Goal: Task Accomplishment & Management: Manage account settings

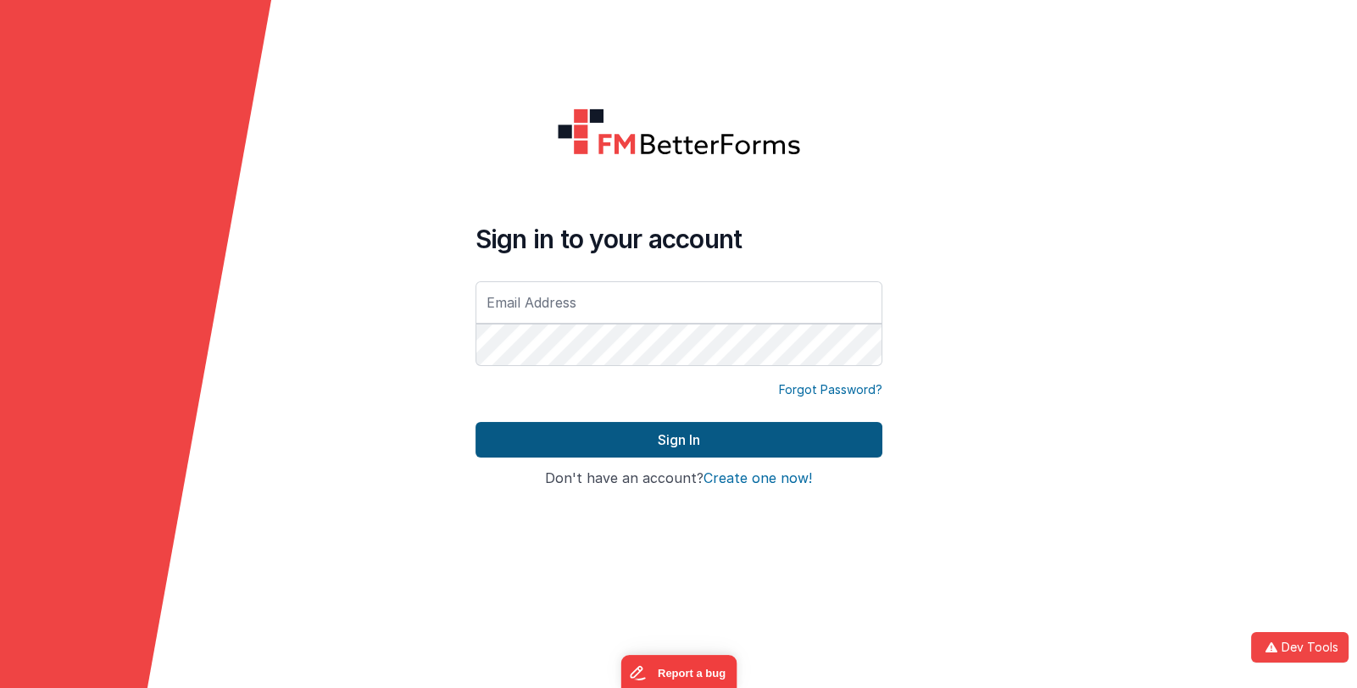
type input "linxue@delfsengineering.ca"
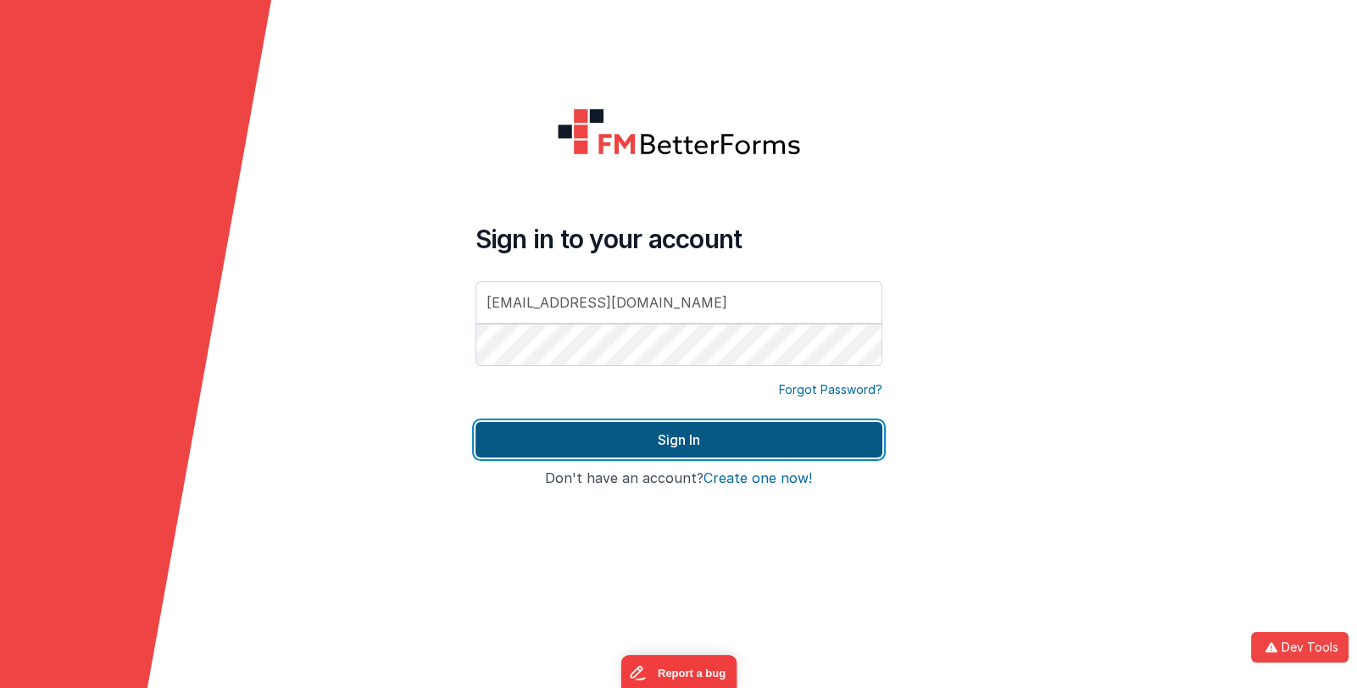
click at [721, 442] on button "Sign In" at bounding box center [679, 440] width 407 height 36
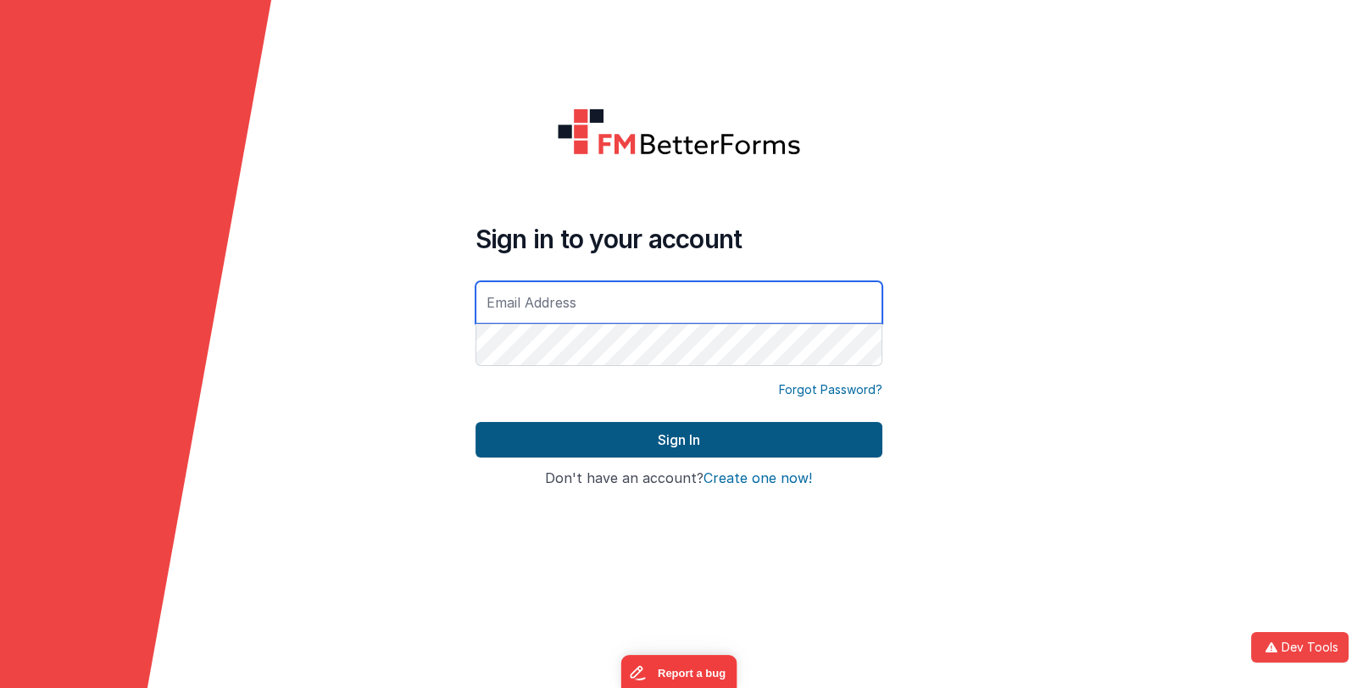
type input "[EMAIL_ADDRESS][DOMAIN_NAME]"
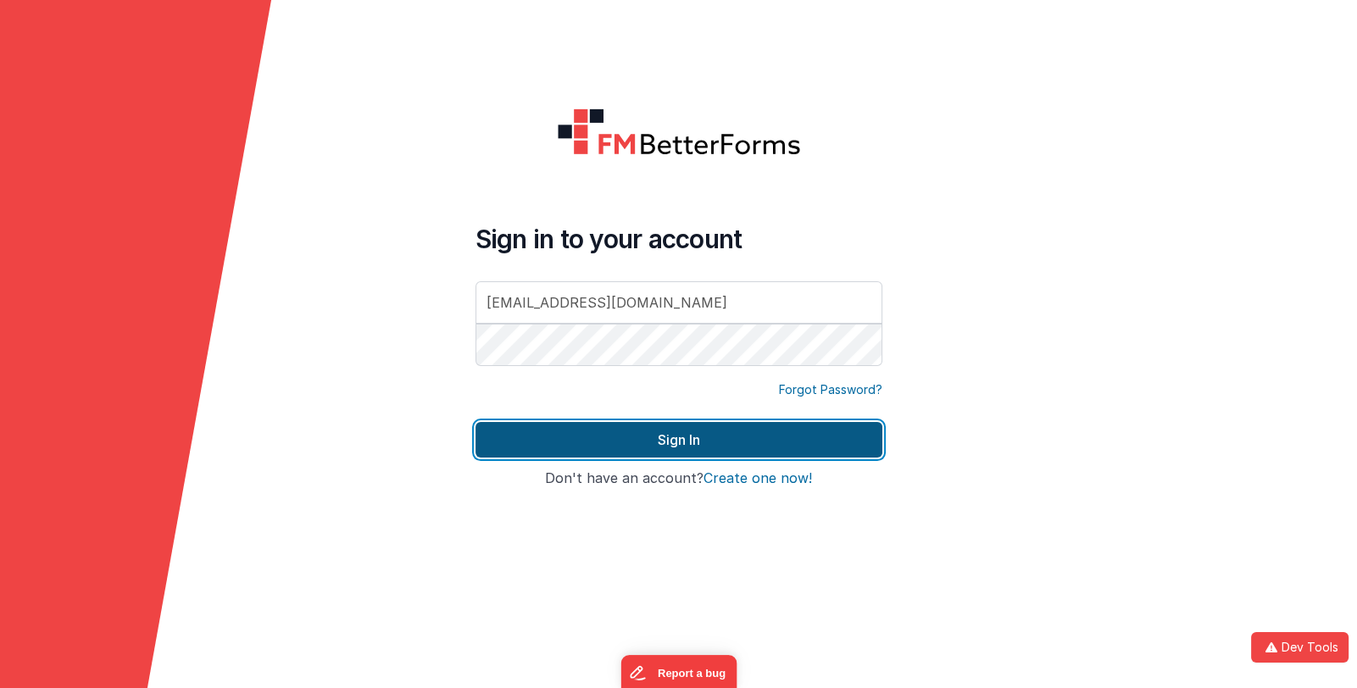
click at [670, 438] on button "Sign In" at bounding box center [679, 440] width 407 height 36
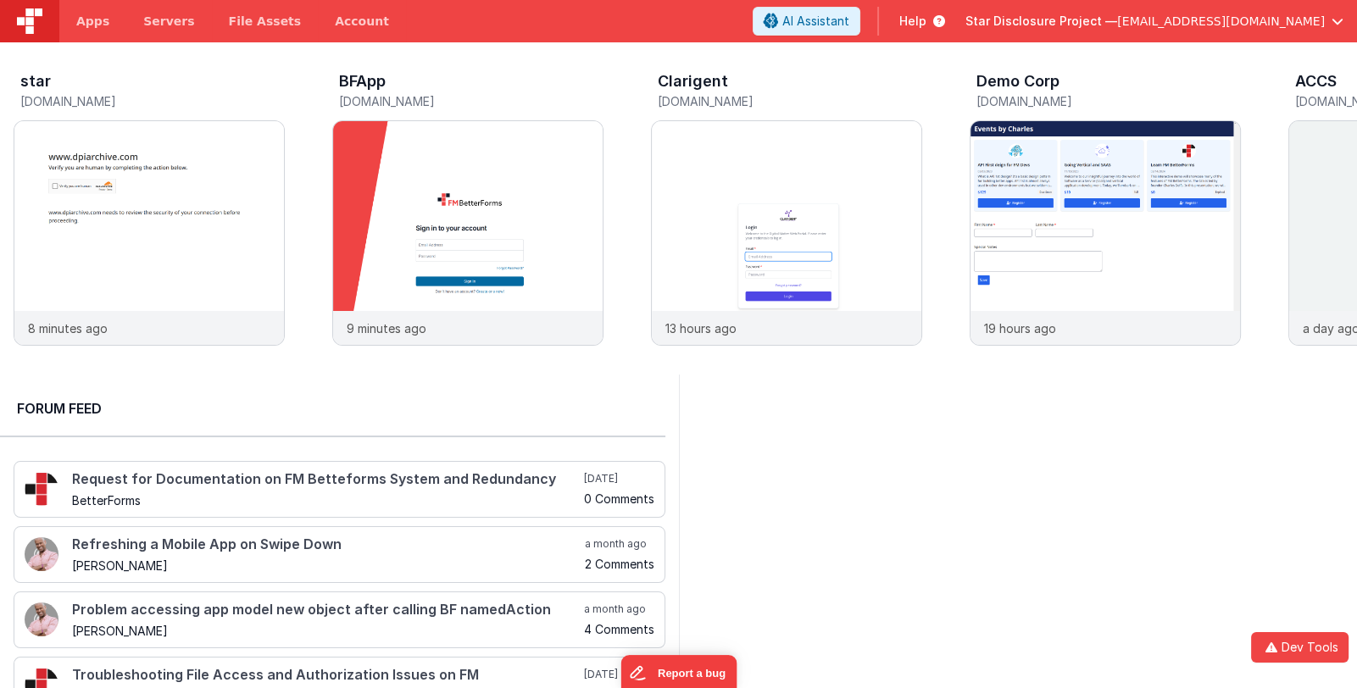
click at [1066, 28] on span "Star Disclosure Project —" at bounding box center [1042, 21] width 152 height 17
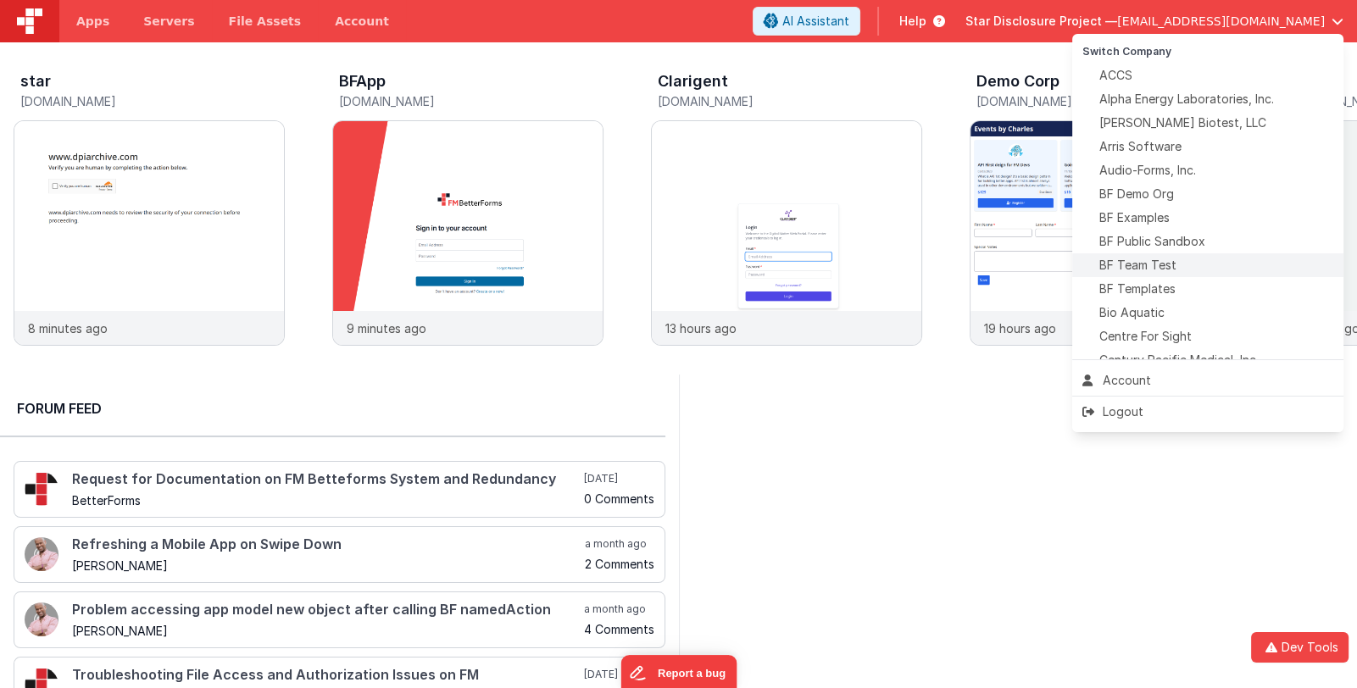
click at [1198, 265] on div "BF Team Test" at bounding box center [1208, 265] width 251 height 17
